Goal: Find specific page/section: Find specific page/section

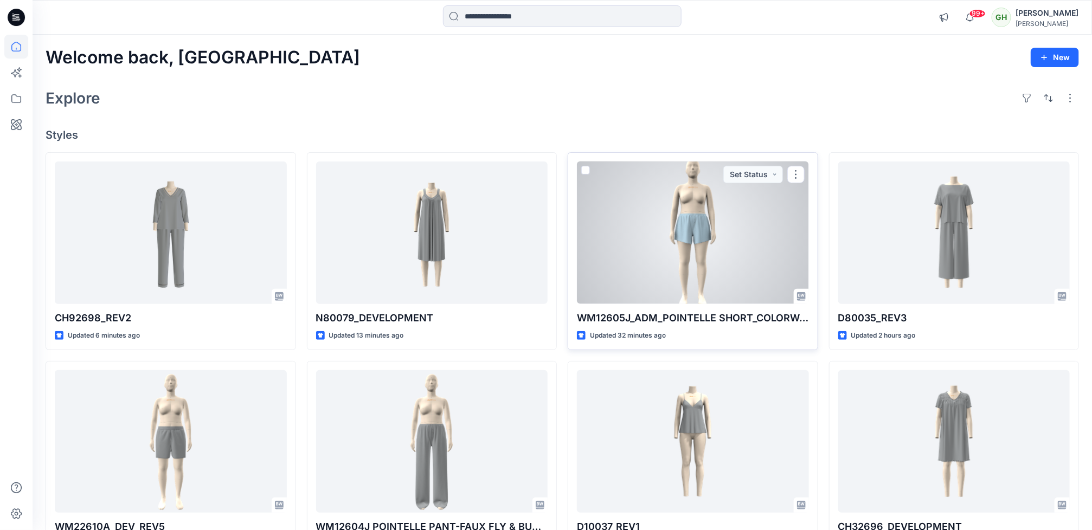
click at [728, 265] on div at bounding box center [693, 233] width 232 height 143
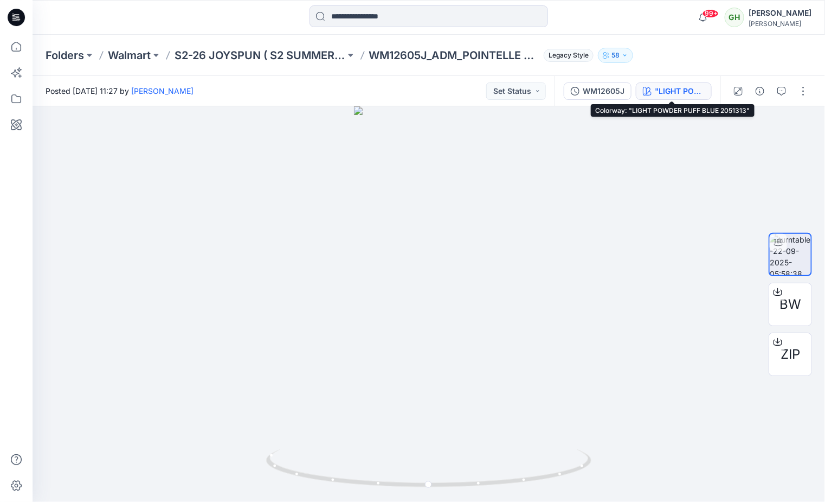
click at [692, 94] on div ""LIGHT POWDER PUFF BLUE 2051313"" at bounding box center [680, 91] width 50 height 12
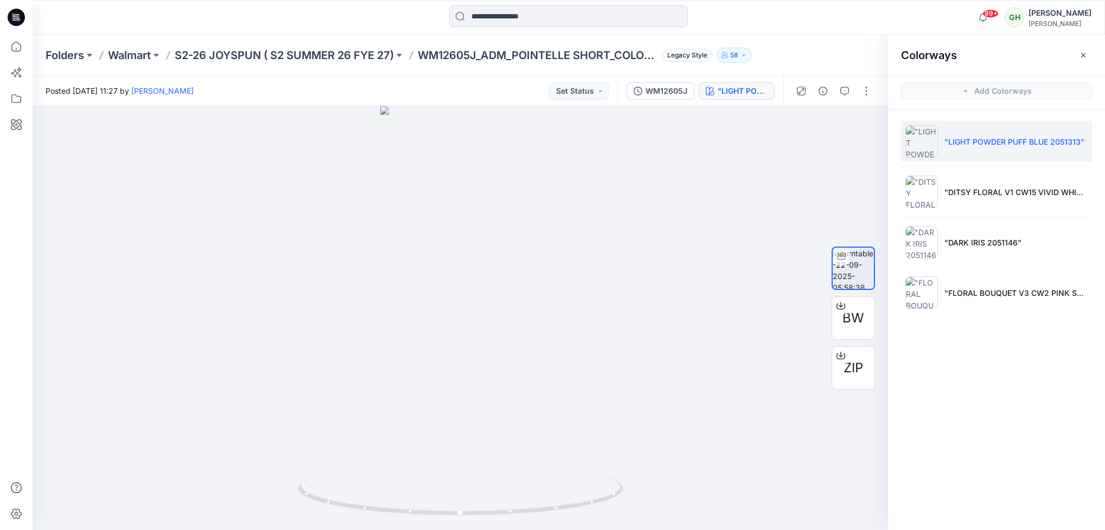
click at [15, 20] on icon at bounding box center [16, 17] width 17 height 17
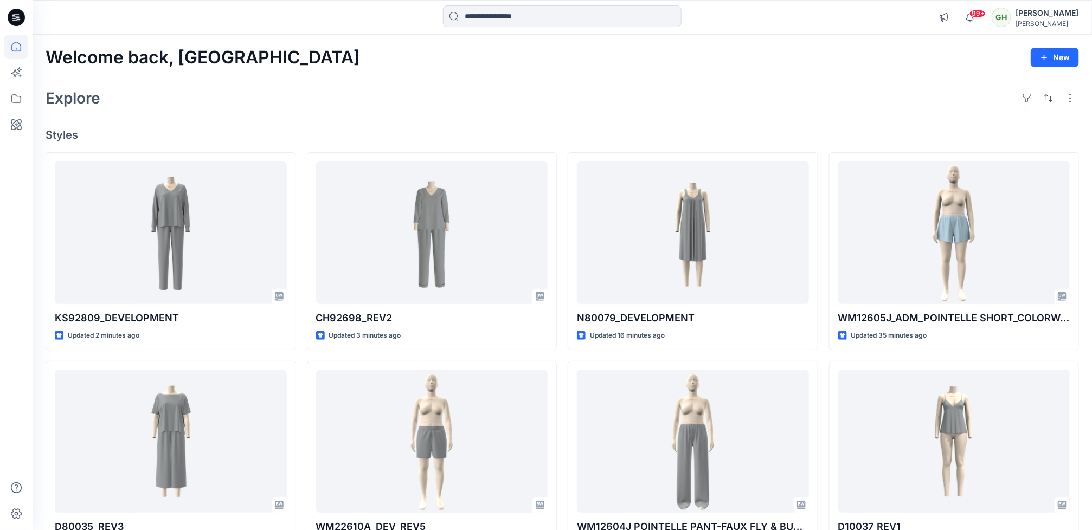
click at [8, 391] on div at bounding box center [16, 283] width 24 height 496
